Goal: Information Seeking & Learning: Learn about a topic

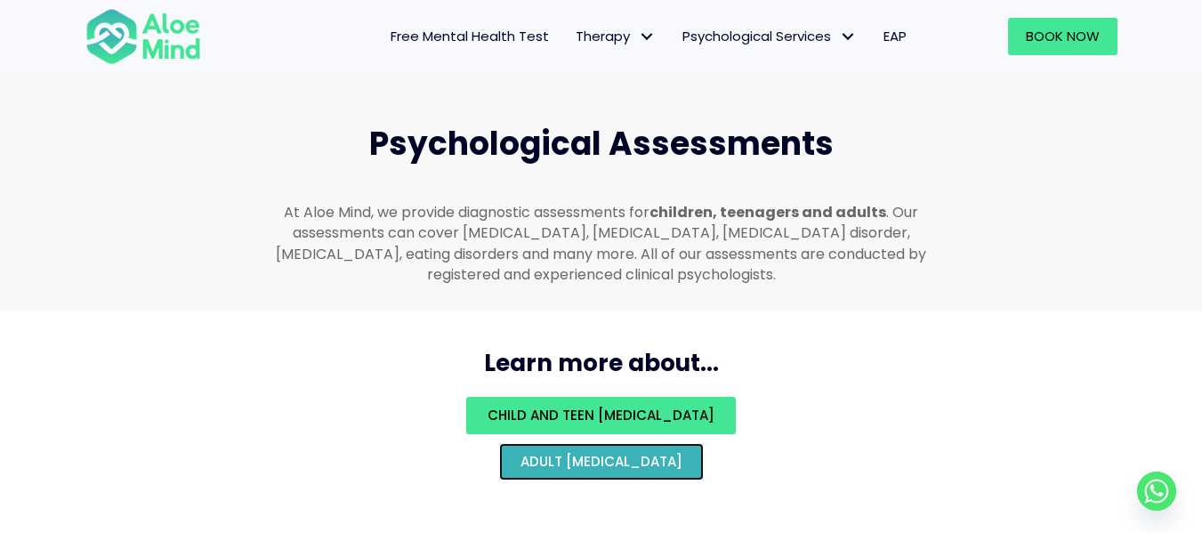
click at [552, 452] on span "Adult psychological assessment" at bounding box center [601, 461] width 162 height 19
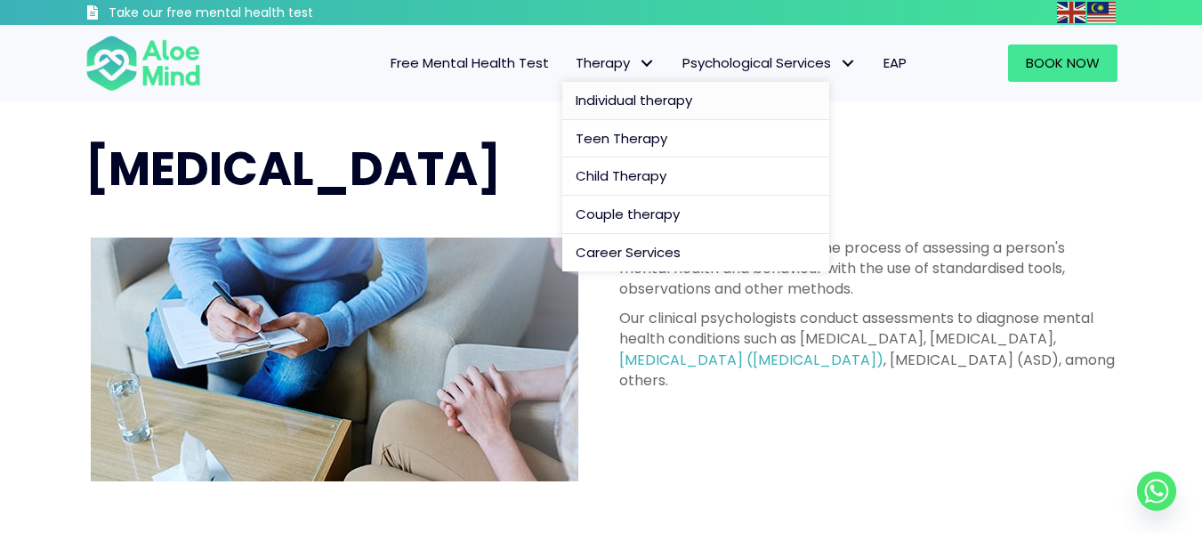
click at [646, 94] on span "Individual therapy" at bounding box center [633, 100] width 117 height 19
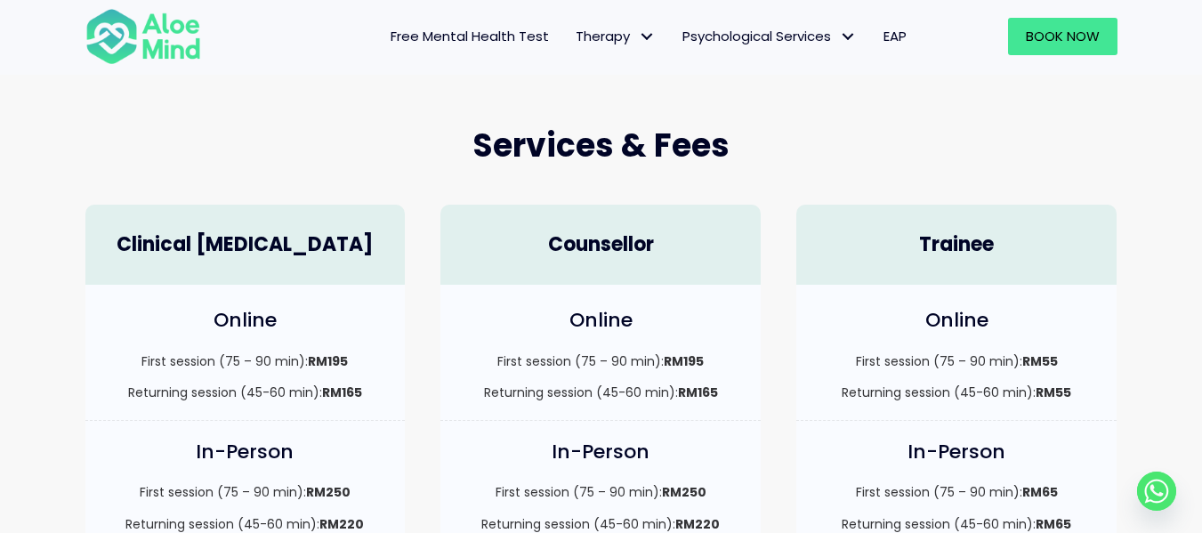
scroll to position [434, 0]
